Goal: Navigation & Orientation: Understand site structure

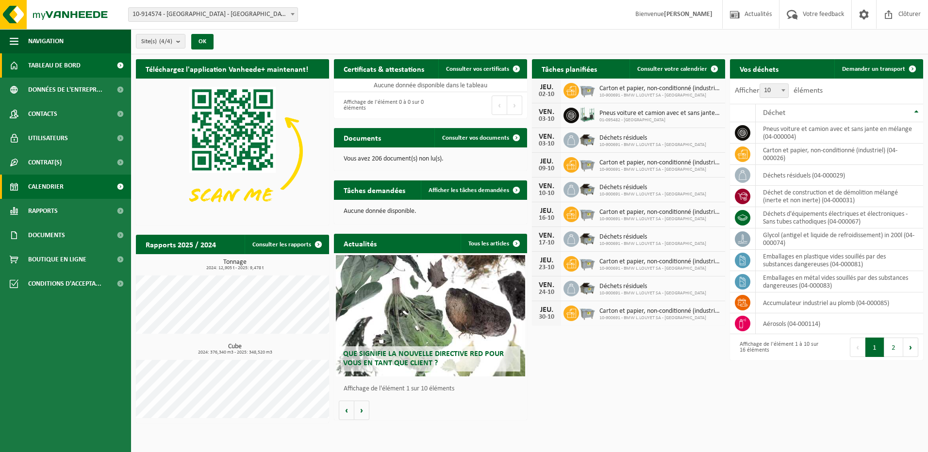
click at [84, 182] on link "Calendrier" at bounding box center [65, 187] width 131 height 24
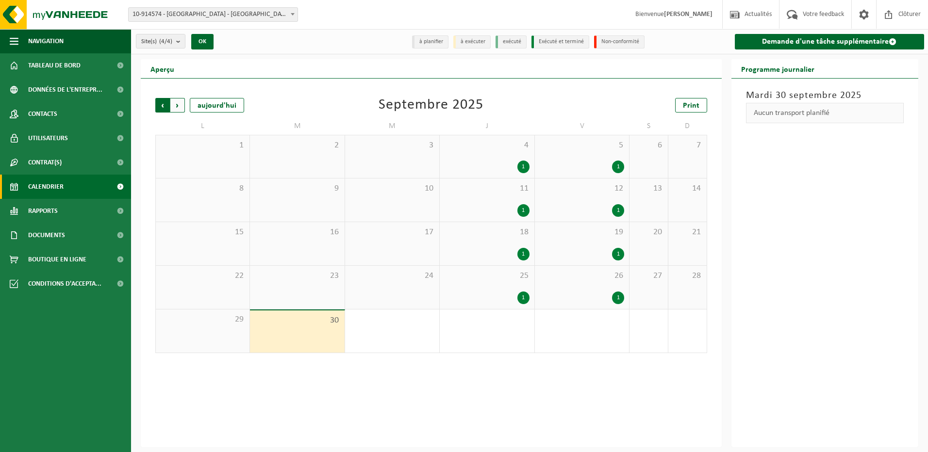
click at [179, 107] on span "Suivant" at bounding box center [177, 105] width 15 height 15
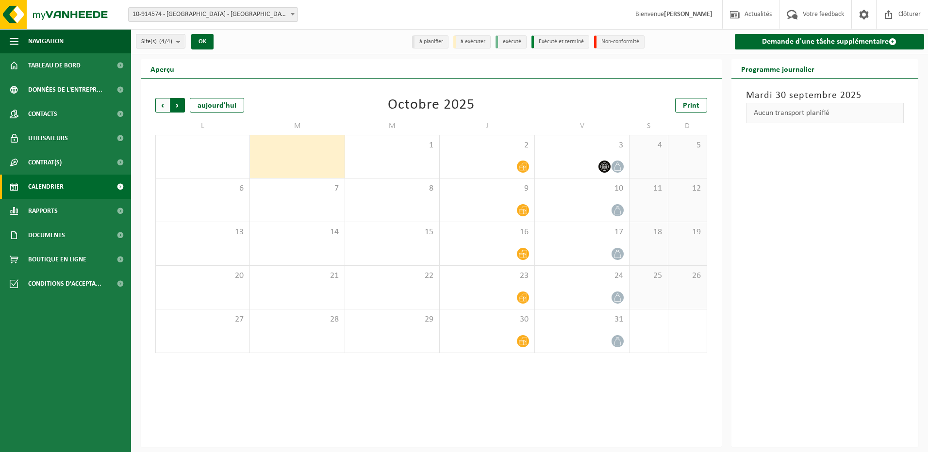
click at [165, 106] on span "Précédent" at bounding box center [162, 105] width 15 height 15
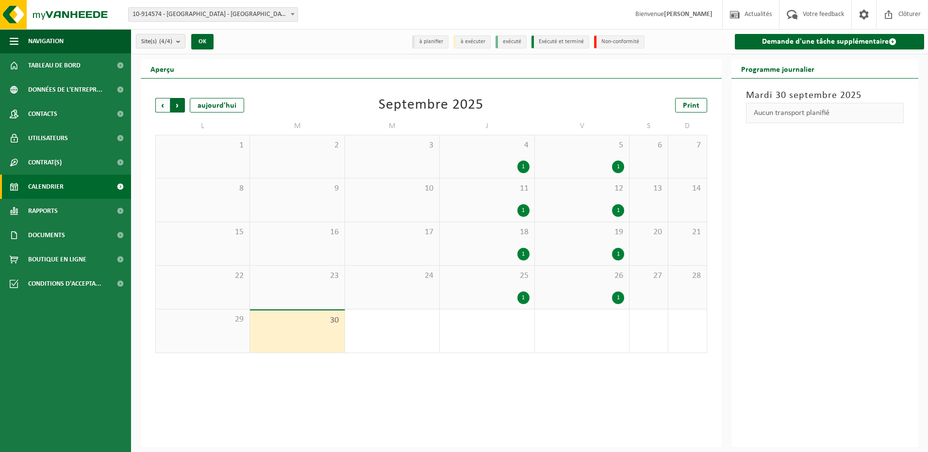
click at [161, 107] on span "Précédent" at bounding box center [162, 105] width 15 height 15
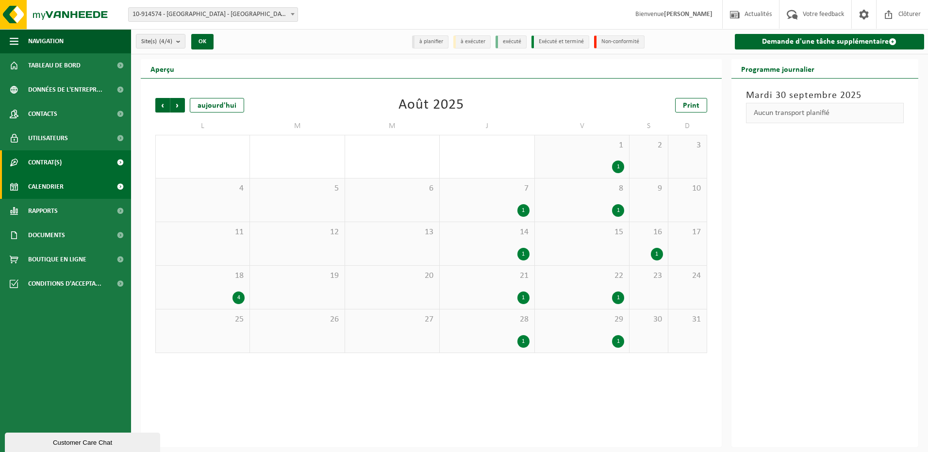
click at [66, 162] on link "Contrat(s)" at bounding box center [65, 162] width 131 height 24
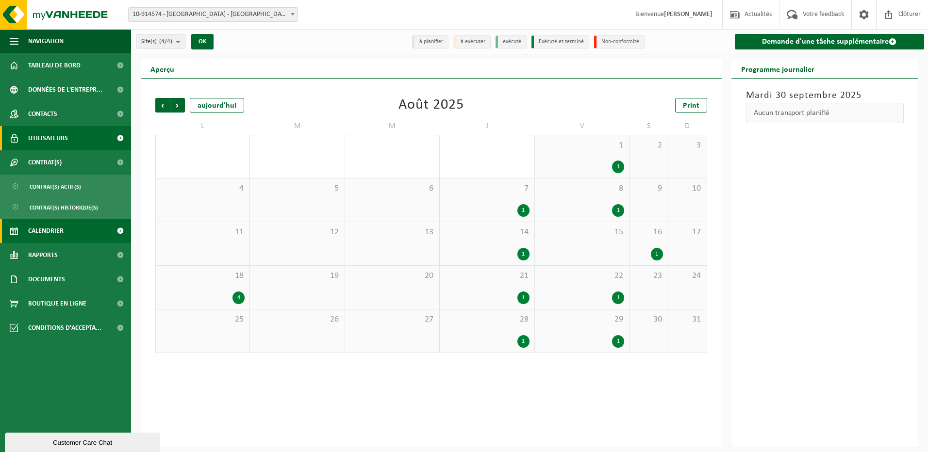
click at [66, 138] on span "Utilisateurs" at bounding box center [48, 138] width 40 height 24
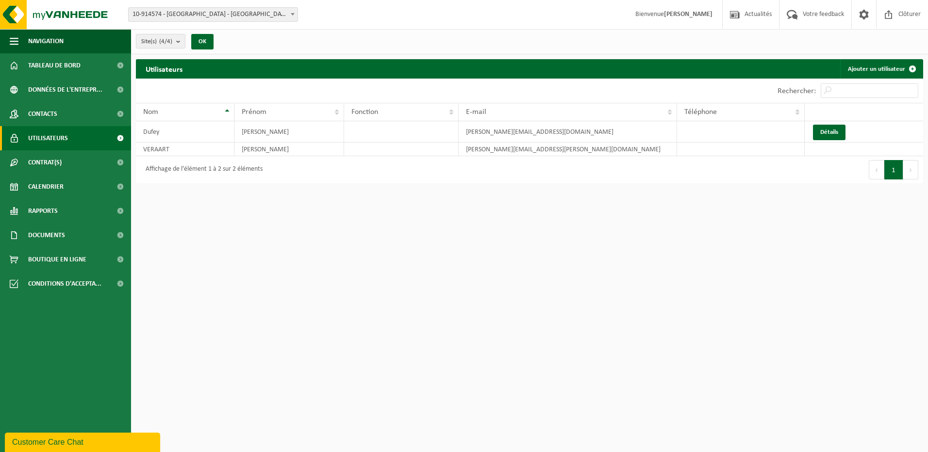
click at [66, 123] on link "Contacts" at bounding box center [65, 114] width 131 height 24
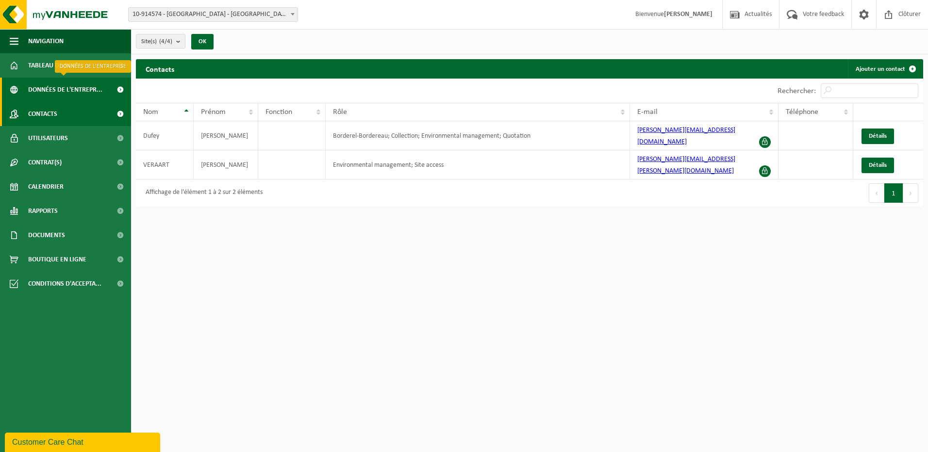
click at [76, 94] on span "Données de l'entrepr..." at bounding box center [65, 90] width 74 height 24
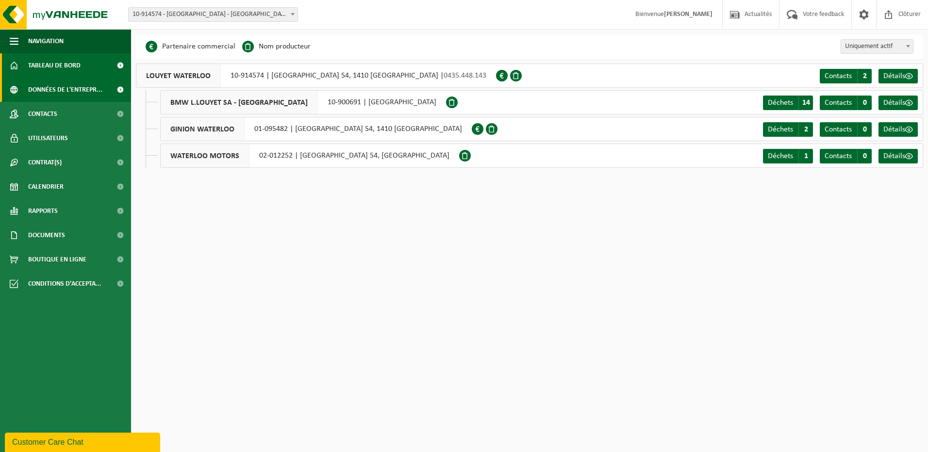
click at [82, 69] on link "Tableau de bord" at bounding box center [65, 65] width 131 height 24
